Goal: Use online tool/utility: Utilize a website feature to perform a specific function

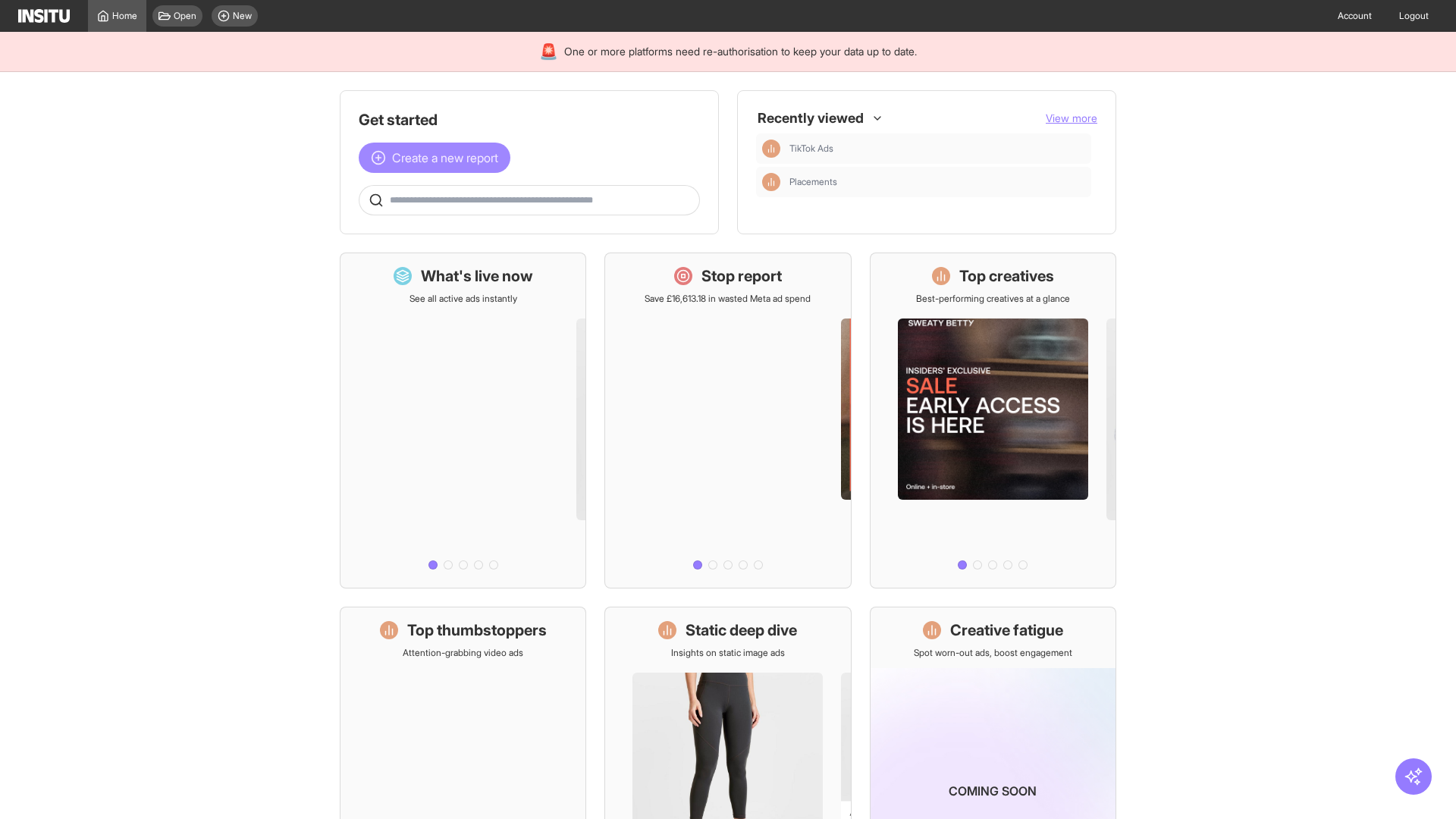
click at [438, 158] on span "Create a new report" at bounding box center [445, 157] width 107 height 18
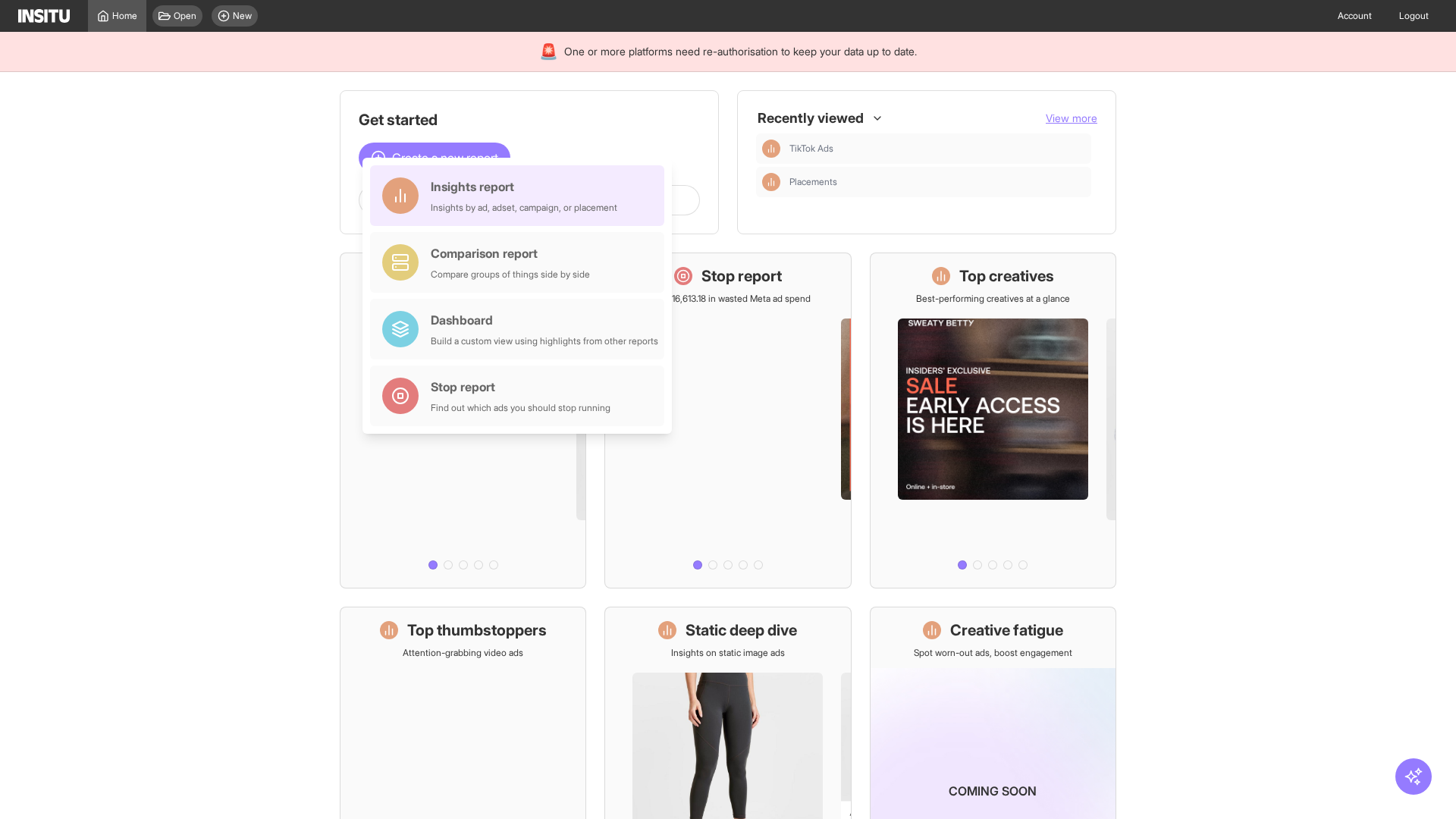
click at [521, 196] on div "Insights report Insights by ad, adset, campaign, or placement" at bounding box center [524, 196] width 187 height 37
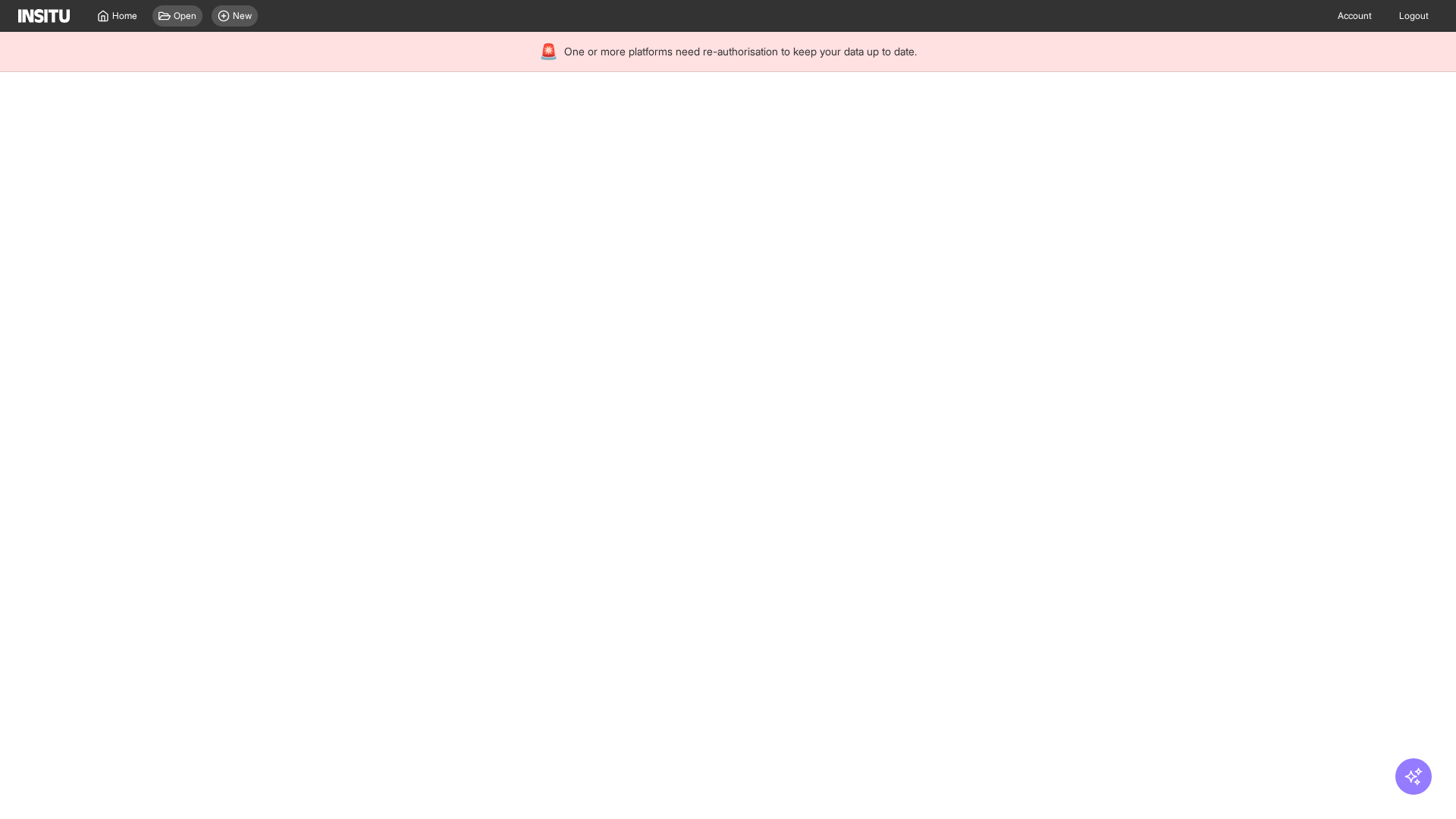
select select "**"
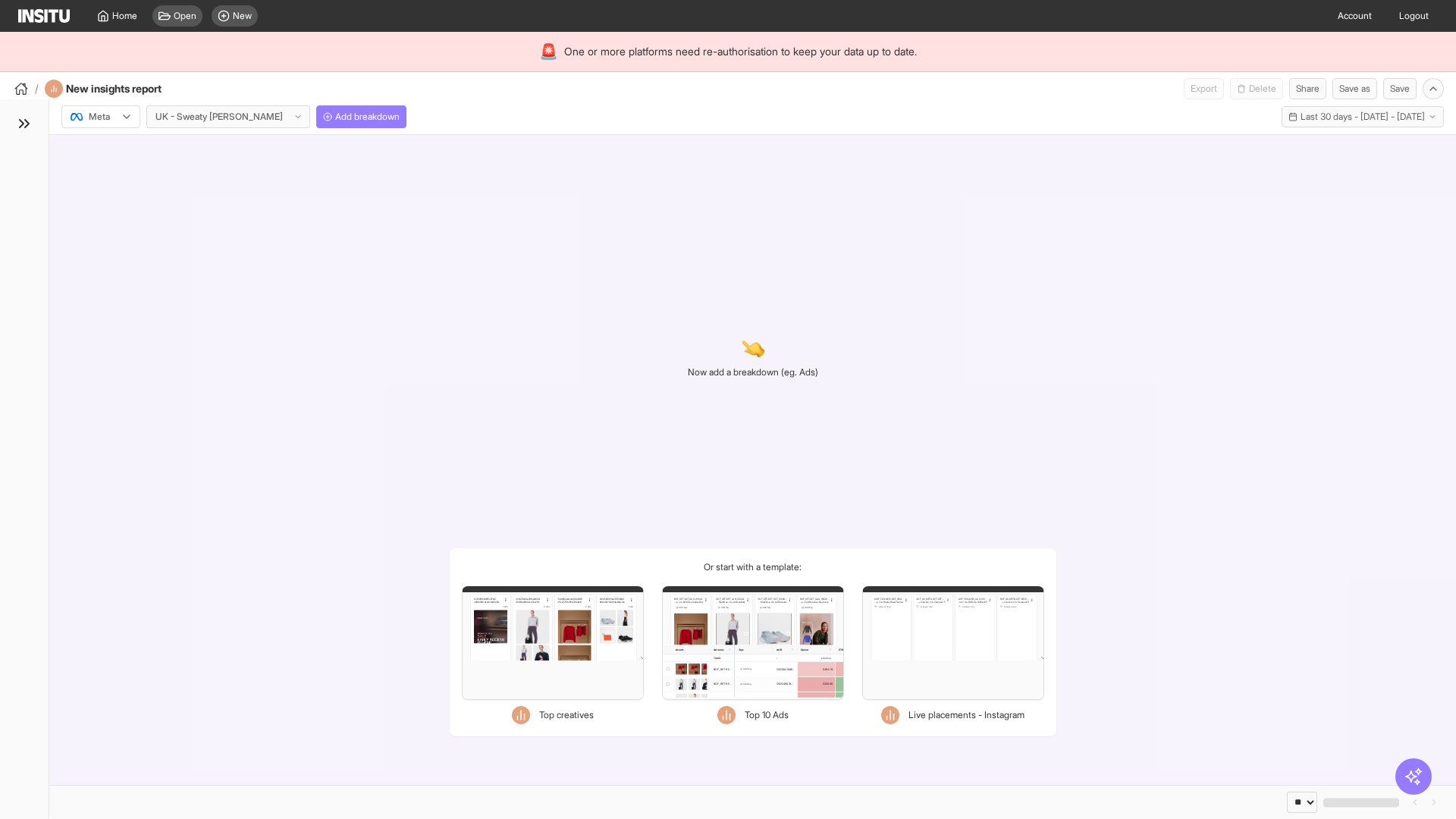
click at [100, 117] on div at bounding box center [90, 116] width 43 height 15
click at [100, 149] on span "Meta" at bounding box center [99, 149] width 20 height 14
click at [335, 117] on span "Add breakdown" at bounding box center [368, 117] width 65 height 12
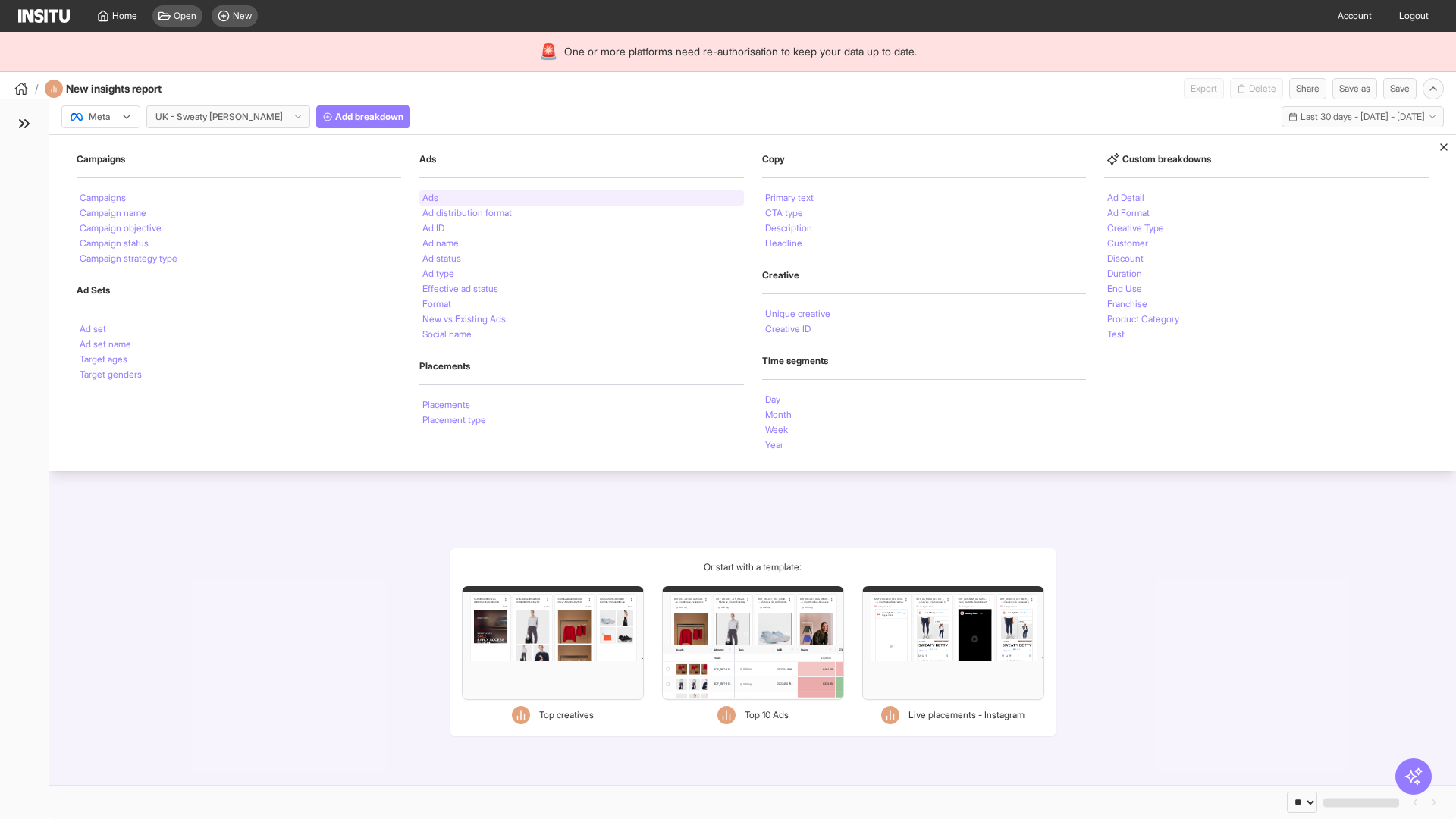
click at [430, 198] on li "Ads" at bounding box center [431, 197] width 16 height 9
